Goal: Task Accomplishment & Management: Use online tool/utility

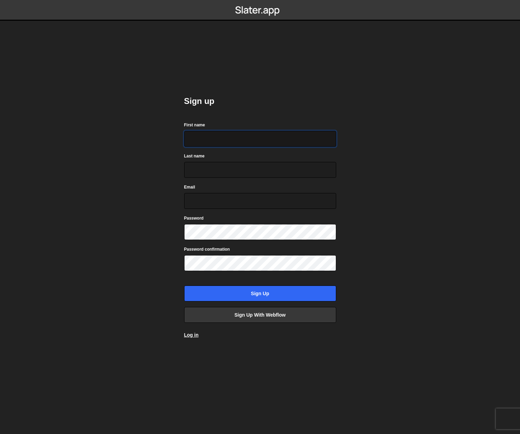
click at [213, 138] on input "First name" at bounding box center [260, 139] width 152 height 16
type input "[PERSON_NAME]"
type input "[EMAIL_ADDRESS][DOMAIN_NAME]"
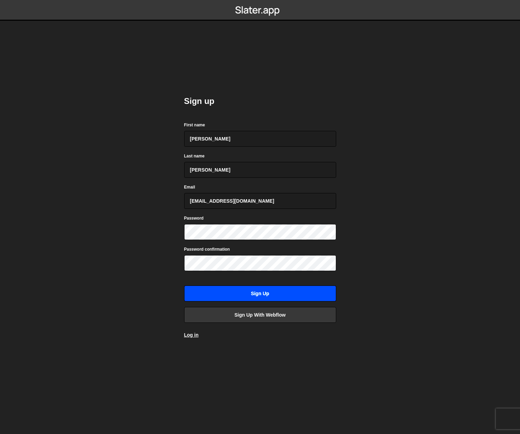
click at [266, 295] on input "Sign up" at bounding box center [260, 294] width 152 height 16
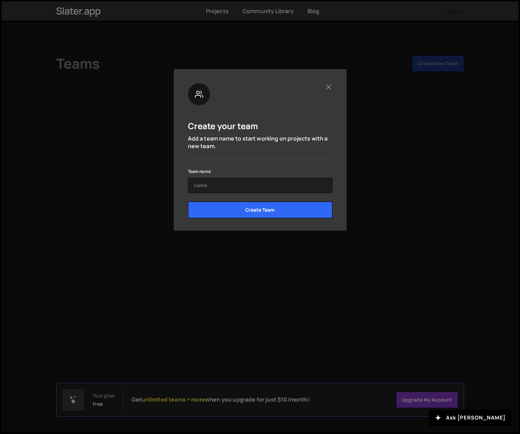
click at [277, 30] on div "Create your team Add a team name to start working on projects with a new team. …" at bounding box center [260, 217] width 520 height 434
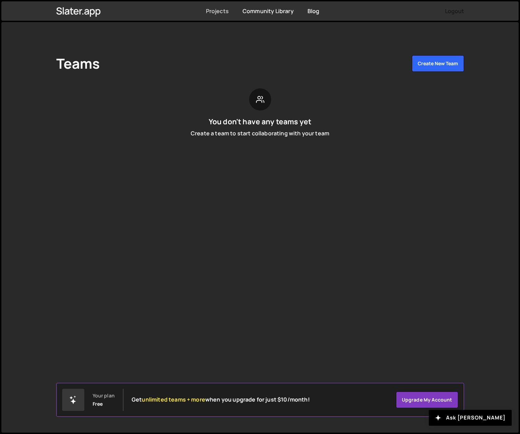
click at [211, 12] on link "Projects" at bounding box center [217, 11] width 23 height 8
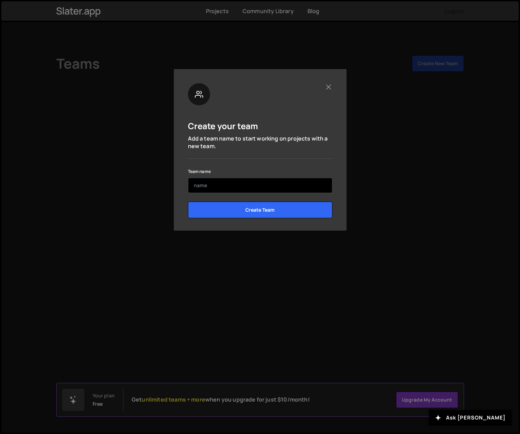
click at [237, 189] on input "text" at bounding box center [260, 185] width 144 height 15
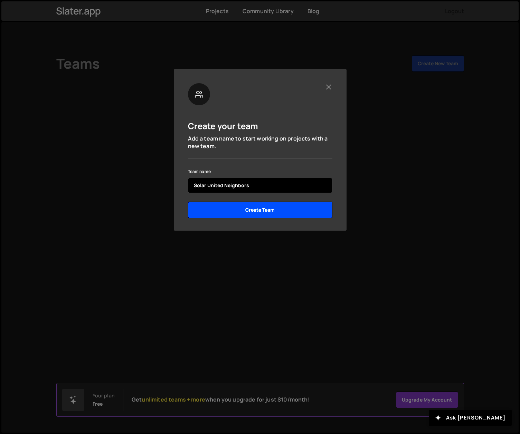
type input "Solar United Neighbors"
click at [264, 215] on input "Create Team" at bounding box center [260, 210] width 144 height 17
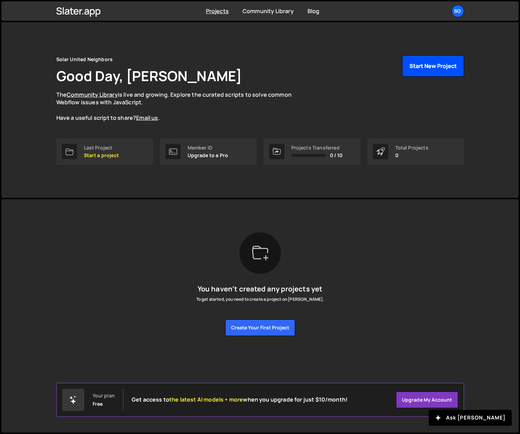
click at [440, 68] on button "Start New Project" at bounding box center [433, 65] width 62 height 21
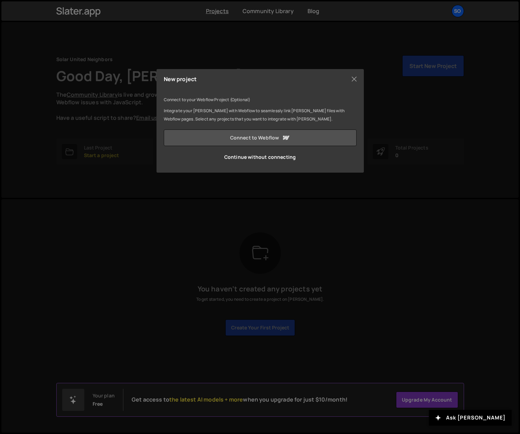
click at [297, 139] on link "Connect to Webflow" at bounding box center [260, 138] width 193 height 17
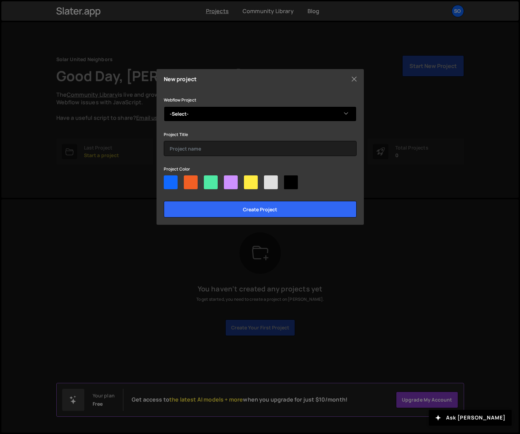
click at [220, 115] on select "-Select- What type of solar are you?" at bounding box center [260, 113] width 193 height 15
select select "68c31d334f3a10a3536df7c8"
click at [164, 106] on select "-Select- What type of solar are you?" at bounding box center [260, 113] width 193 height 15
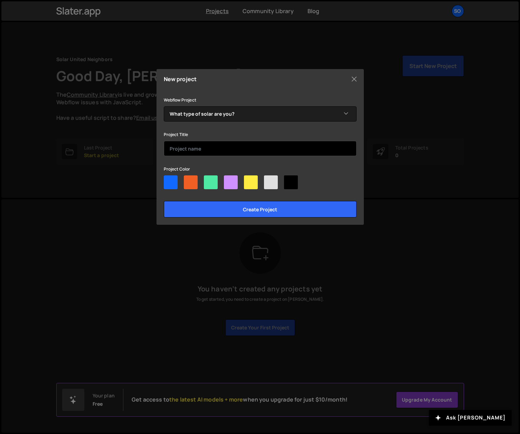
click at [195, 148] on input "text" at bounding box center [260, 148] width 193 height 15
type input "What type of solar are you?"
click at [183, 187] on div at bounding box center [260, 184] width 193 height 17
click at [188, 184] on div at bounding box center [191, 183] width 14 height 14
click at [188, 180] on input"] "radio" at bounding box center [186, 178] width 4 height 4
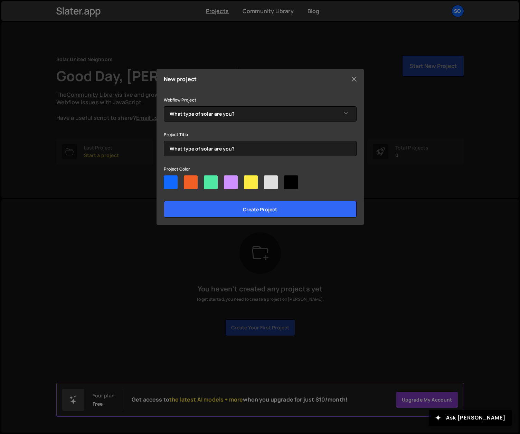
radio input"] "true"
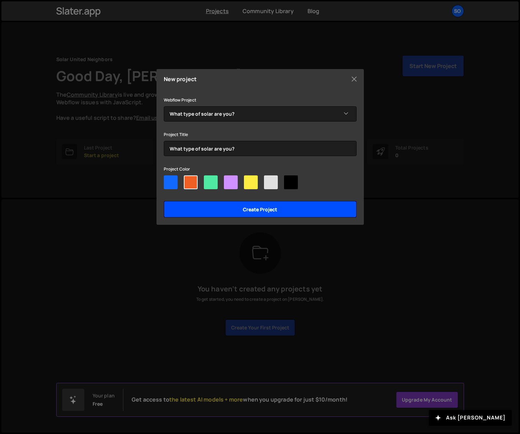
click at [214, 213] on input "Create project" at bounding box center [260, 209] width 193 height 17
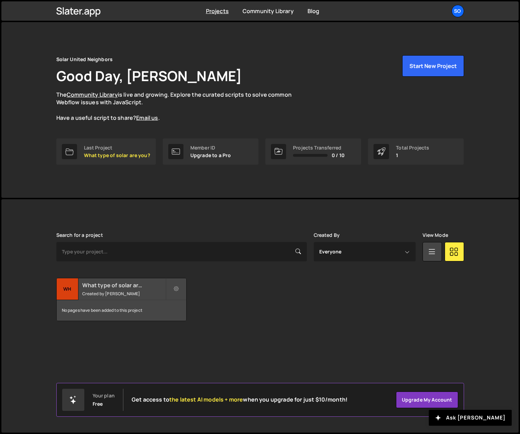
click at [120, 293] on small "Created by Michael Collado" at bounding box center [123, 294] width 83 height 6
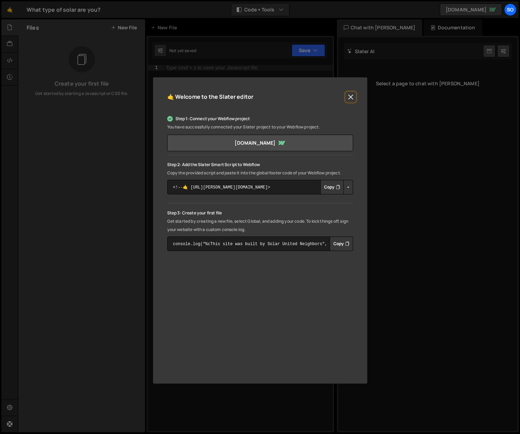
click at [351, 95] on button "Close" at bounding box center [351, 97] width 10 height 10
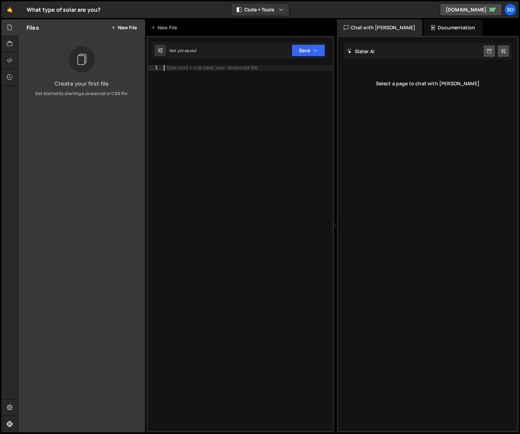
click at [206, 68] on div "Type cmd + s to save your Javascript file." at bounding box center [212, 67] width 93 height 5
click at [10, 46] on icon at bounding box center [10, 44] width 6 height 8
click at [10, 61] on icon at bounding box center [10, 61] width 6 height 8
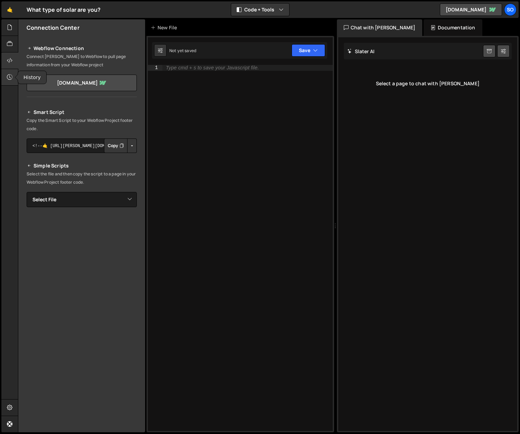
click at [3, 73] on div at bounding box center [9, 77] width 17 height 17
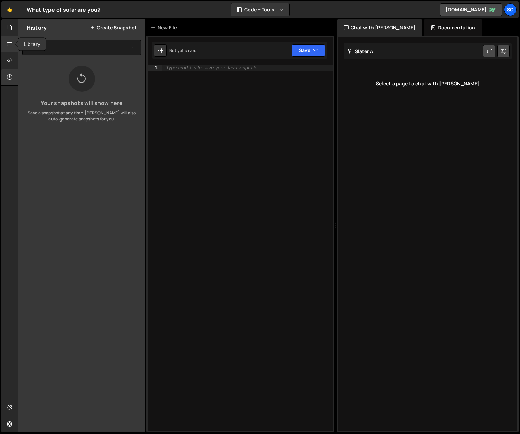
click at [10, 39] on div at bounding box center [9, 44] width 17 height 17
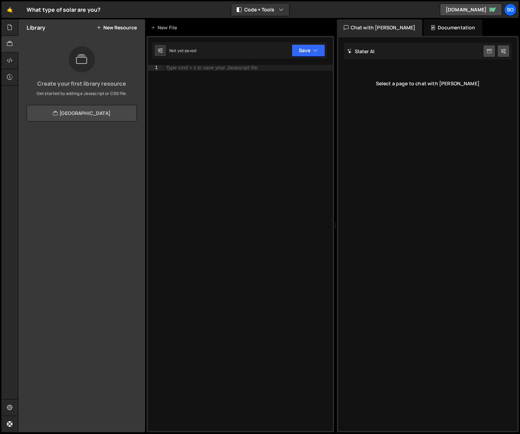
click at [92, 114] on link "[GEOGRAPHIC_DATA]" at bounding box center [82, 113] width 110 height 17
click at [11, 5] on link "🤙" at bounding box center [9, 9] width 17 height 17
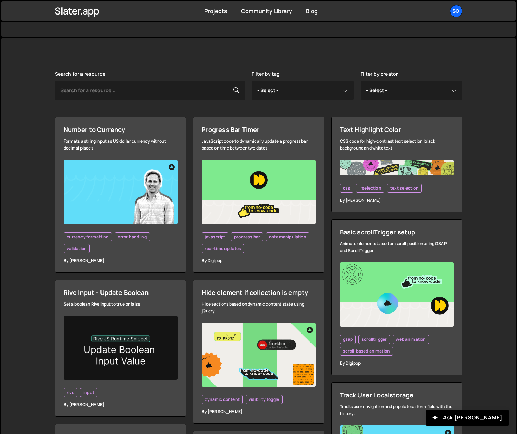
scroll to position [232, 0]
